Goal: Submit feedback/report problem

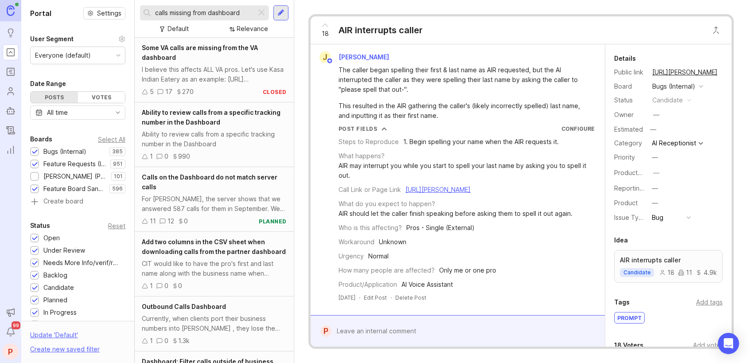
click at [539, 19] on div "18 AIR interrupts caller" at bounding box center [521, 30] width 421 height 28
click at [153, 12] on div "calls missing from dashboard" at bounding box center [198, 12] width 116 height 15
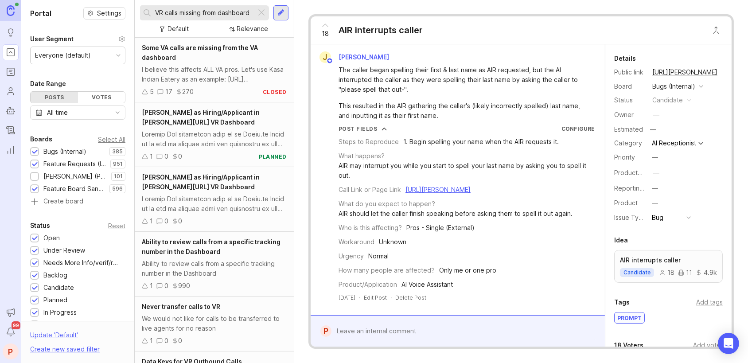
type input "VR calls missing from dashboard"
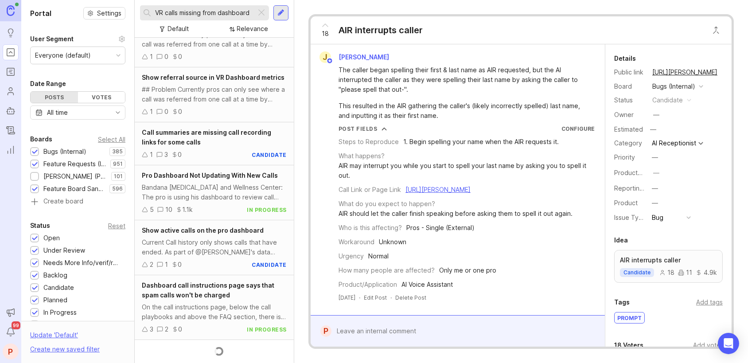
scroll to position [881, 0]
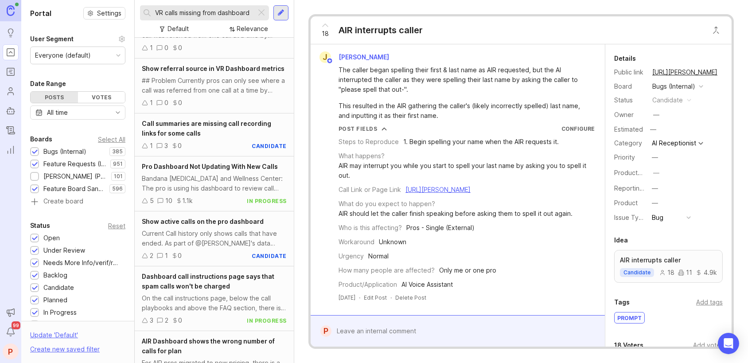
click at [210, 191] on div "Bandana [MEDICAL_DATA] and Wellness Center: The pro is using his dashboard to r…" at bounding box center [214, 183] width 145 height 19
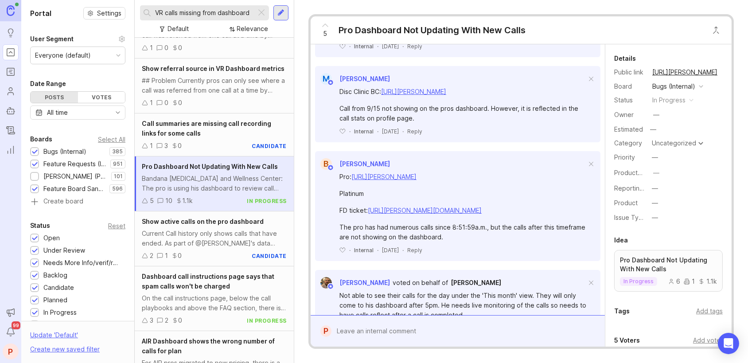
scroll to position [354, 0]
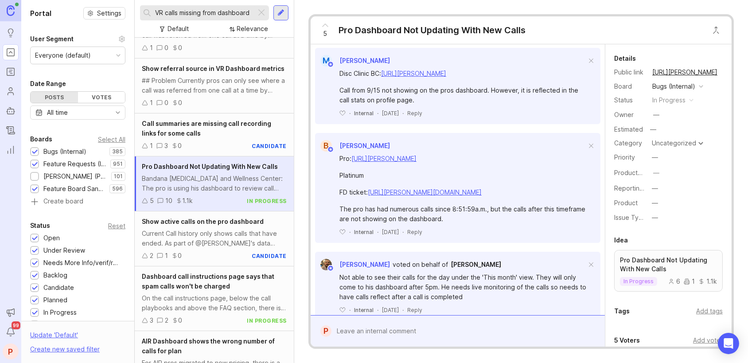
click at [391, 325] on div at bounding box center [463, 331] width 265 height 17
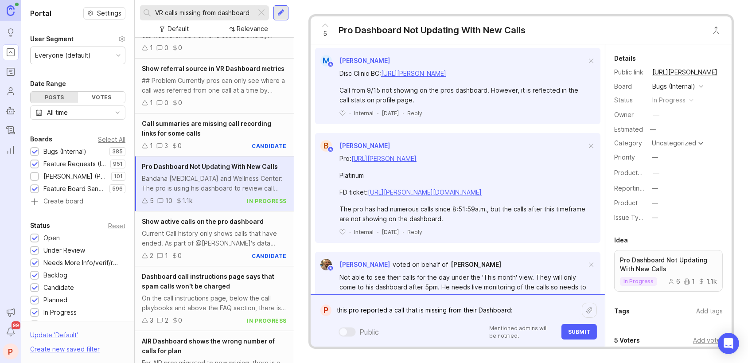
paste textarea "[URL][PERSON_NAME]"
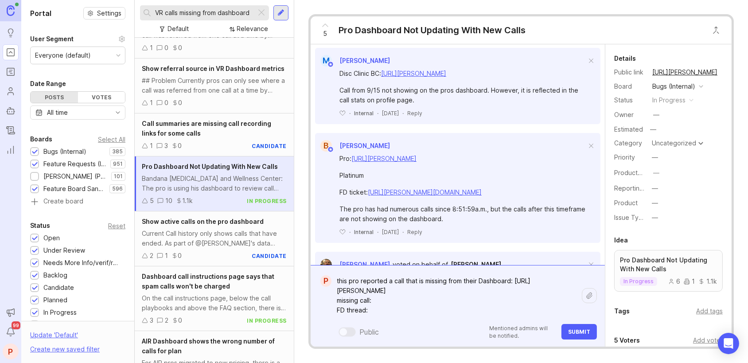
click at [388, 296] on textarea "this pro reported a call that is missing from their Dashboard: [URL][PERSON_NAM…" at bounding box center [456, 296] width 250 height 46
paste textarea "[URL][PERSON_NAME]"
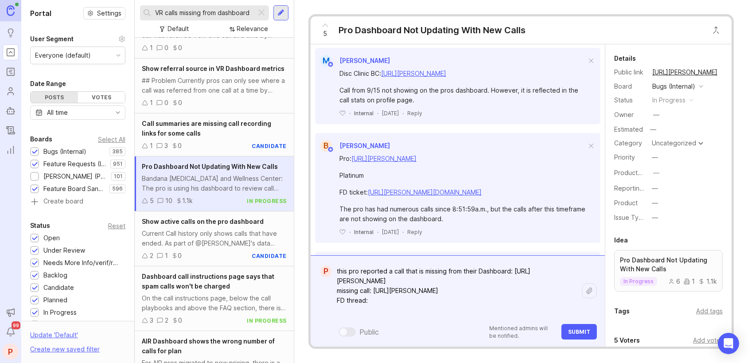
click at [390, 310] on textarea "this pro reported a call that is missing from their Dashboard: [URL][PERSON_NAM…" at bounding box center [456, 291] width 250 height 56
paste textarea "[URL][PERSON_NAME][DOMAIN_NAME]"
click at [367, 312] on textarea "this pro reported a call that is missing from their Dashboard: [URL][PERSON_NAM…" at bounding box center [456, 291] width 250 height 56
type textarea "this pro reported a call that is missing from their Dashboard: [URL][PERSON_NAM…"
click at [576, 333] on span "Submit" at bounding box center [579, 331] width 22 height 7
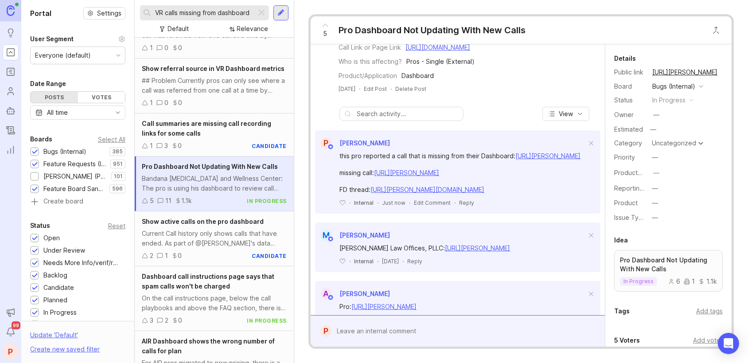
scroll to position [118, 0]
